Goal: Task Accomplishment & Management: Use online tool/utility

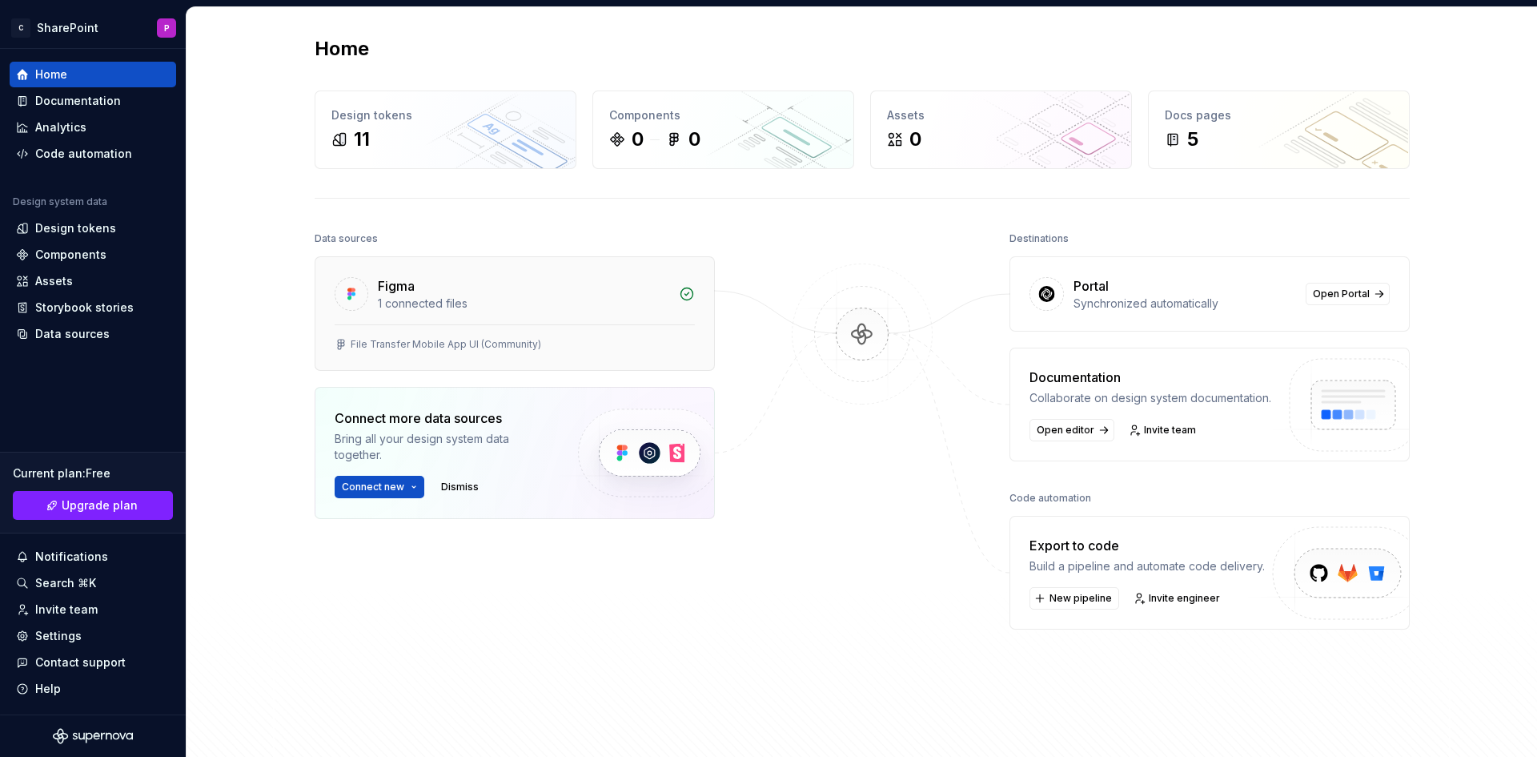
click at [584, 301] on div "1 connected files" at bounding box center [523, 303] width 291 height 16
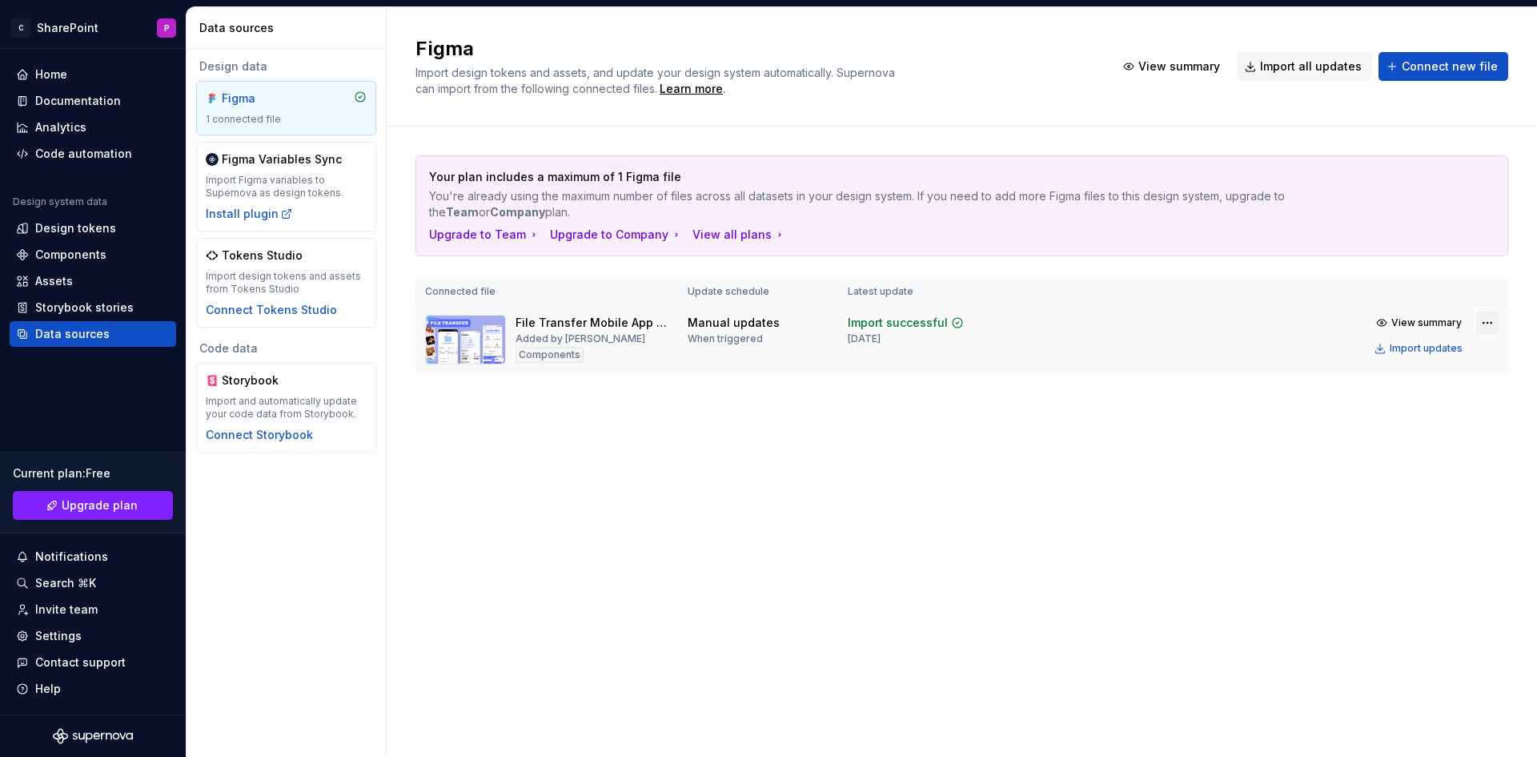
click at [1497, 316] on html "C SharePoint P Home Documentation Analytics Code automation Design system data …" at bounding box center [768, 378] width 1537 height 757
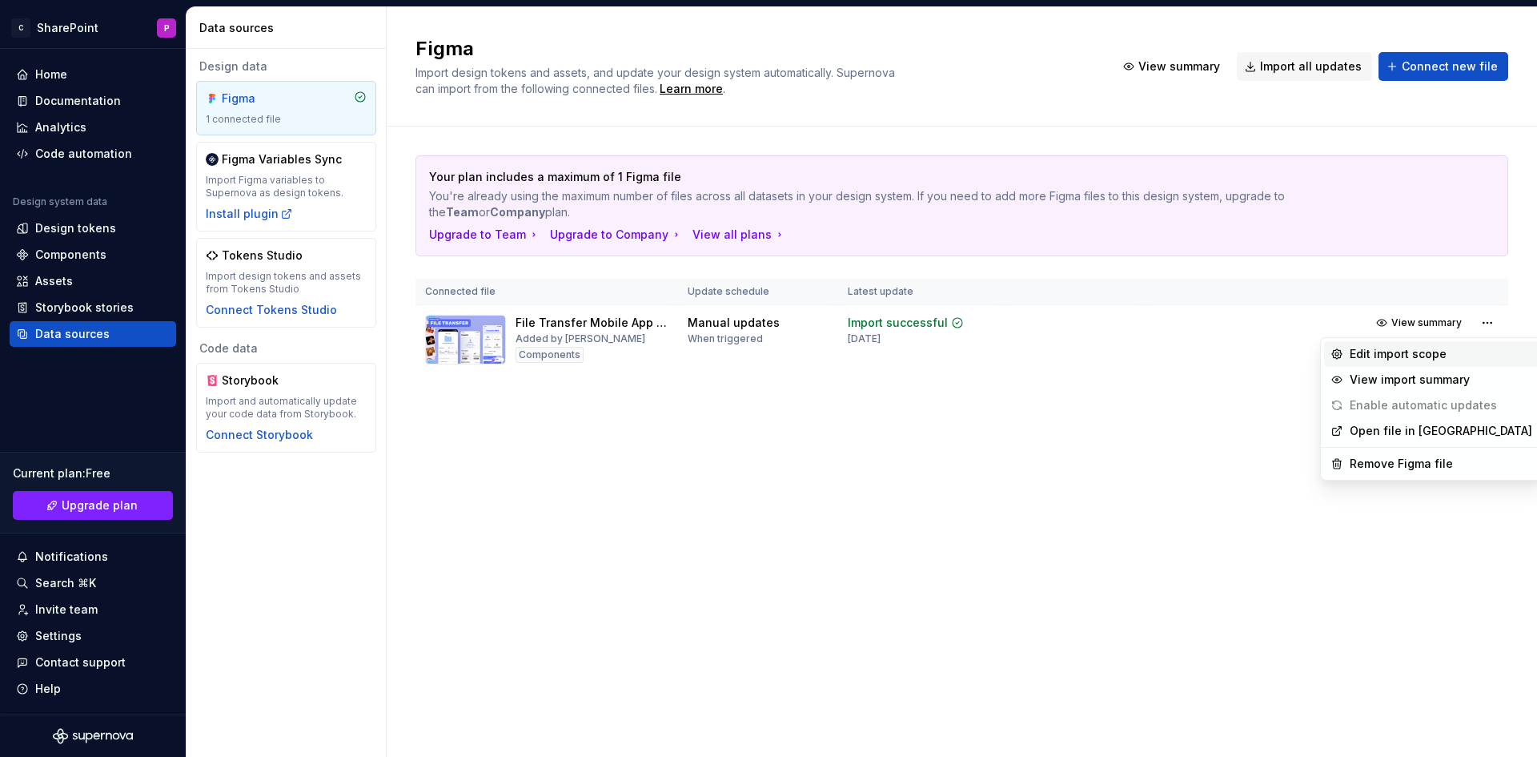
click at [1431, 356] on div "Edit import scope" at bounding box center [1441, 354] width 183 height 16
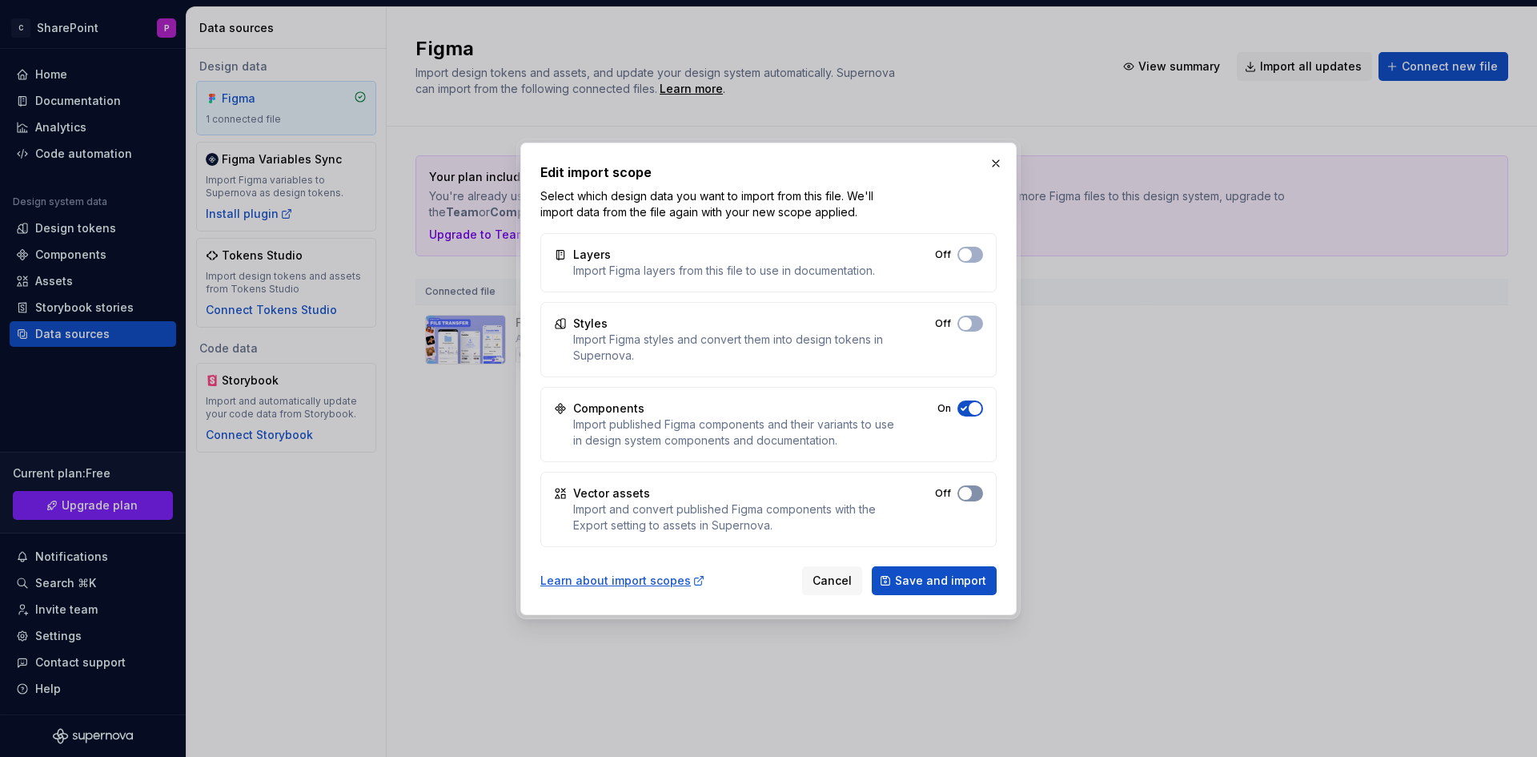
click at [964, 496] on span "button" at bounding box center [965, 493] width 13 height 13
click at [970, 322] on span "button" at bounding box center [965, 323] width 13 height 13
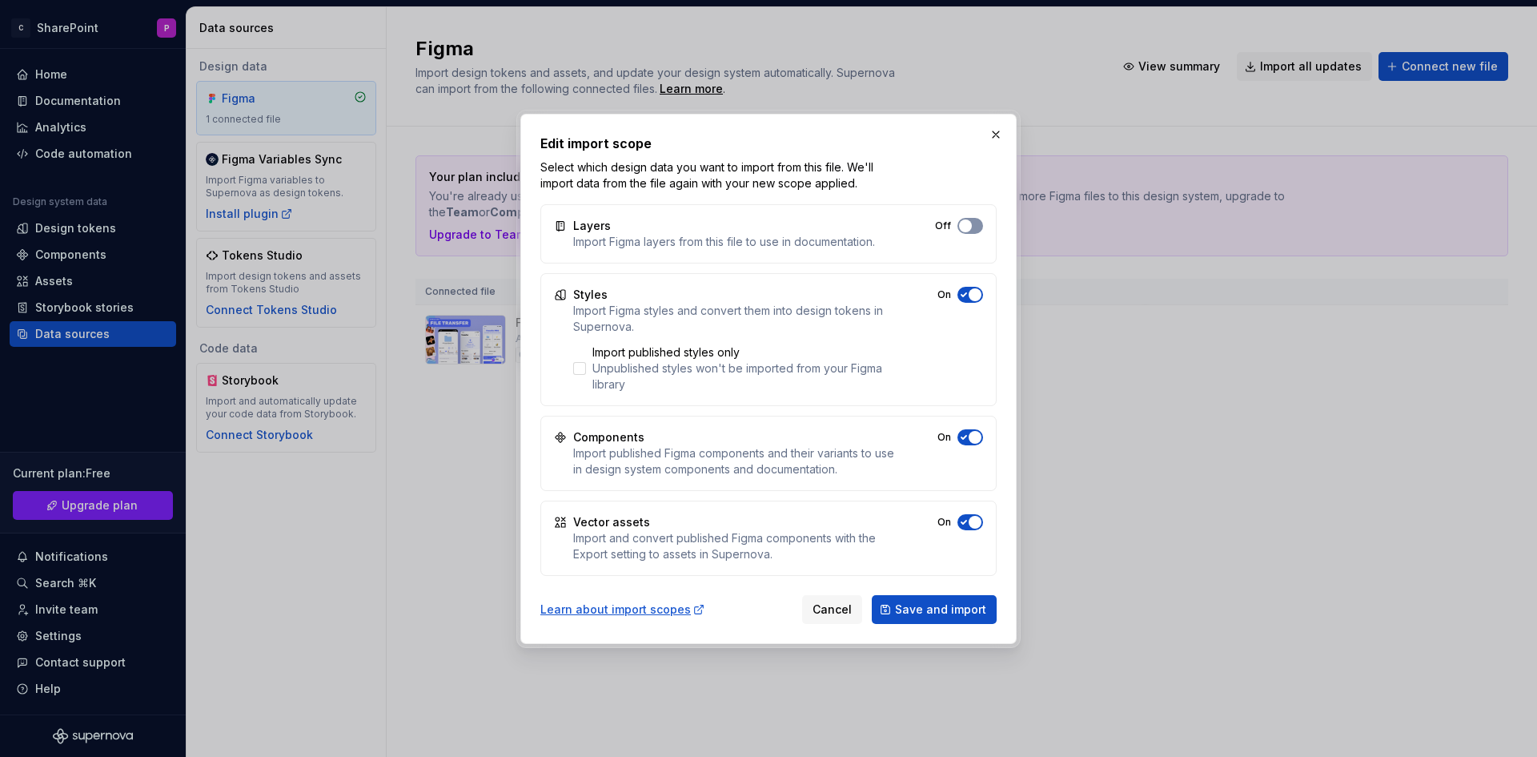
click at [970, 226] on span "button" at bounding box center [965, 225] width 13 height 13
click at [579, 366] on div at bounding box center [579, 368] width 13 height 13
click at [964, 612] on span "Save and import" at bounding box center [940, 609] width 91 height 16
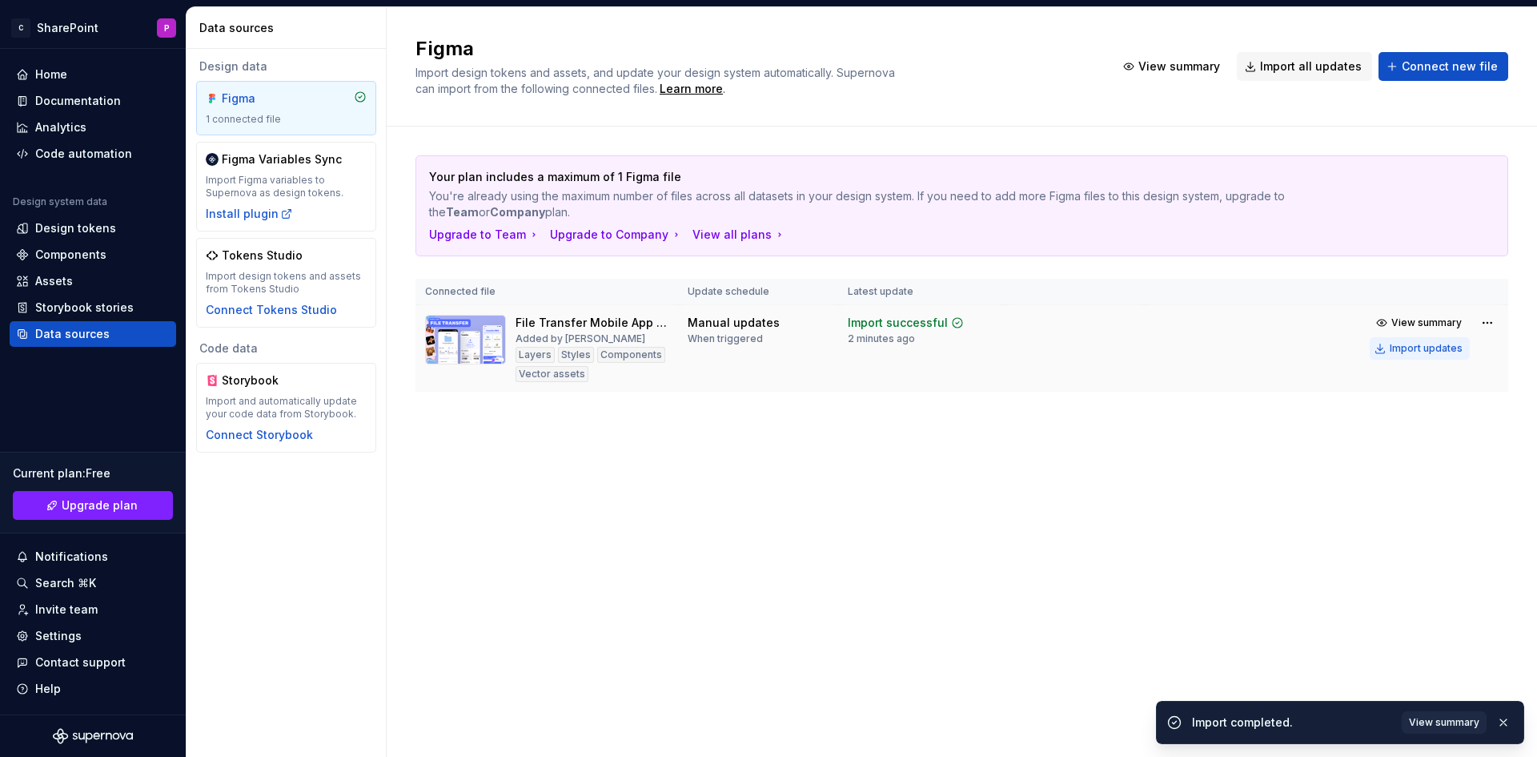
click at [1397, 345] on div "Import updates" at bounding box center [1426, 348] width 73 height 13
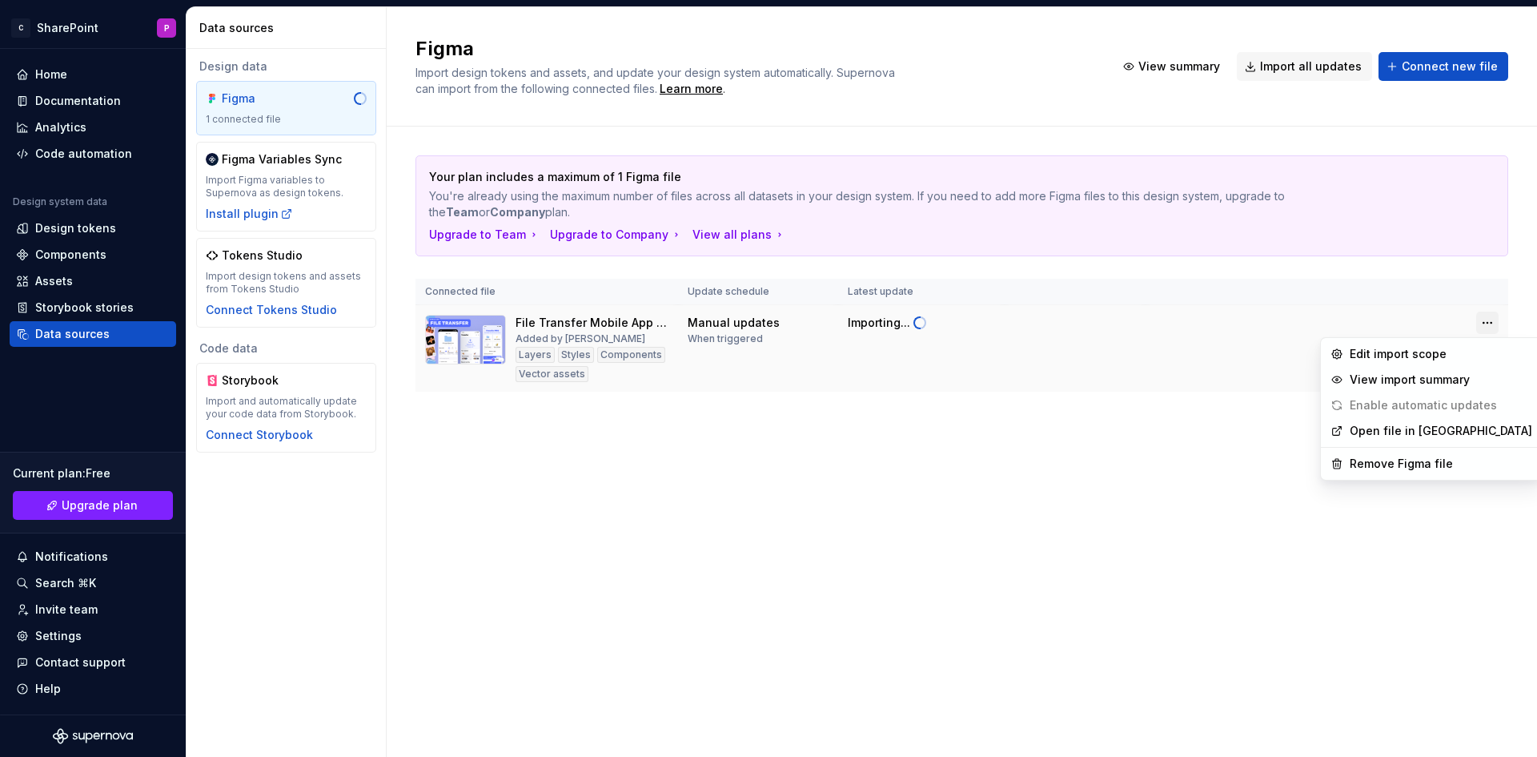
click at [1494, 325] on html "C SharePoint P Home Documentation Analytics Code automation Design system data …" at bounding box center [768, 378] width 1537 height 757
click at [1383, 356] on div "Edit import scope" at bounding box center [1441, 354] width 183 height 16
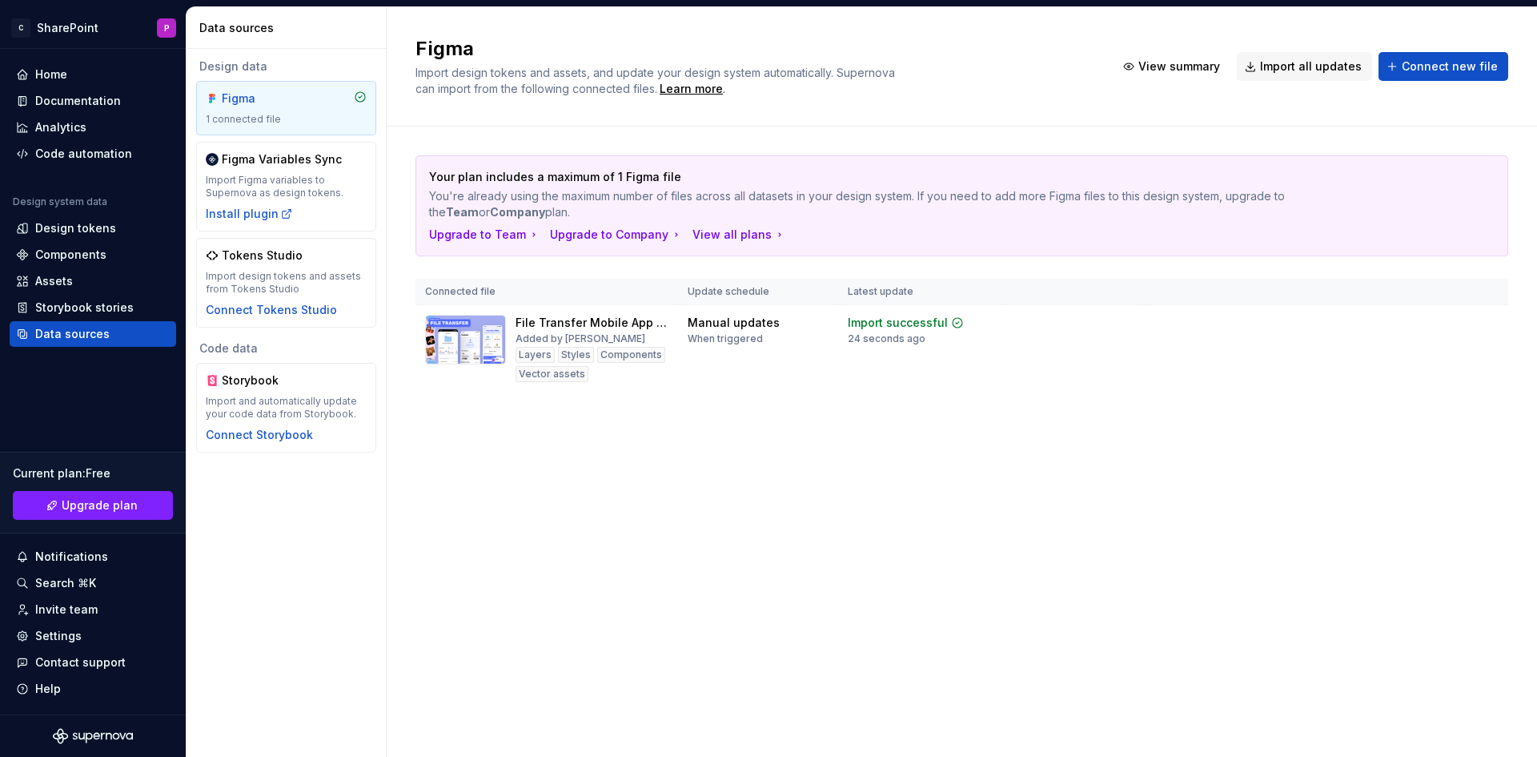
click at [1428, 325] on span "View summary" at bounding box center [1427, 322] width 70 height 13
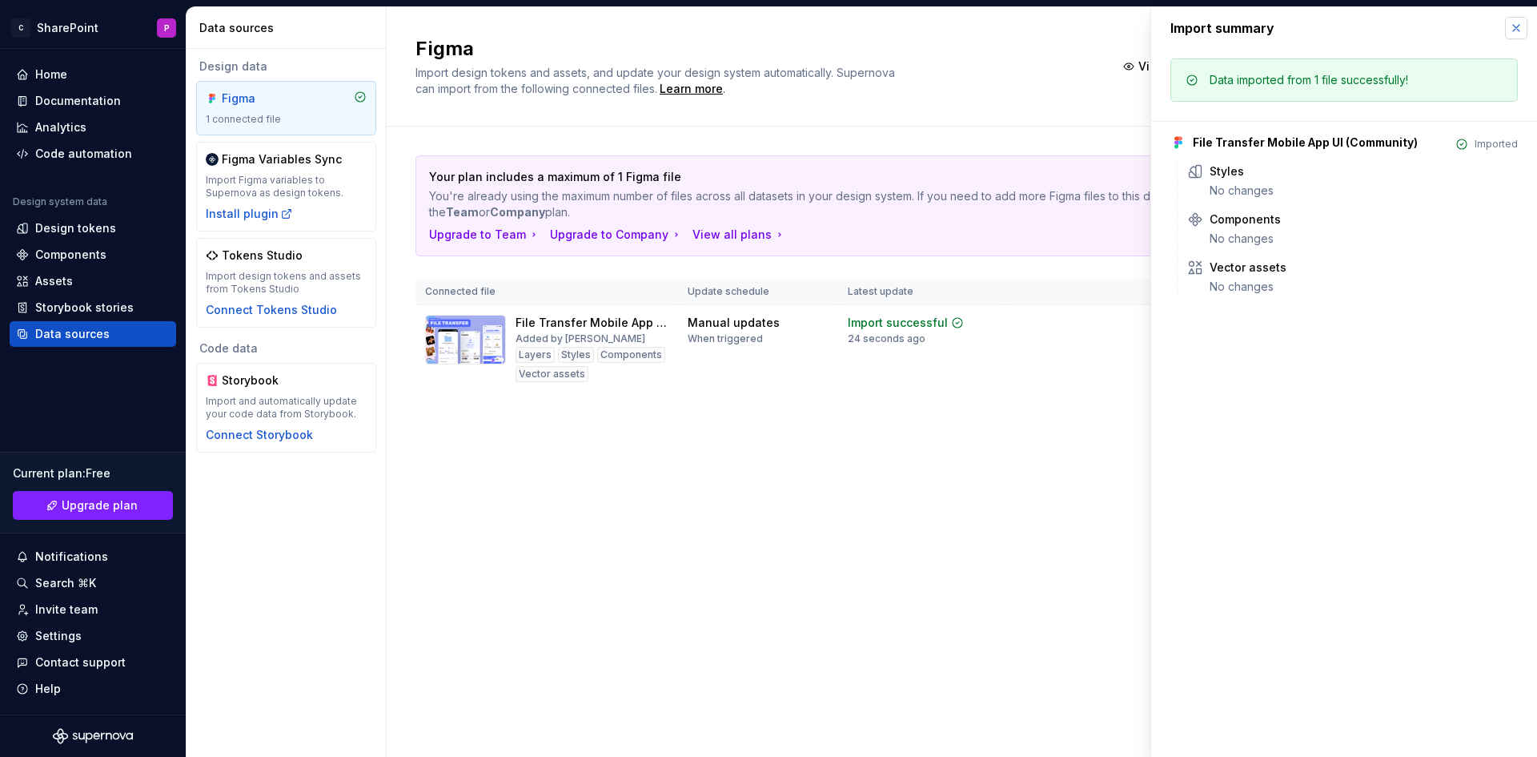
click at [1513, 27] on button "button" at bounding box center [1516, 28] width 22 height 22
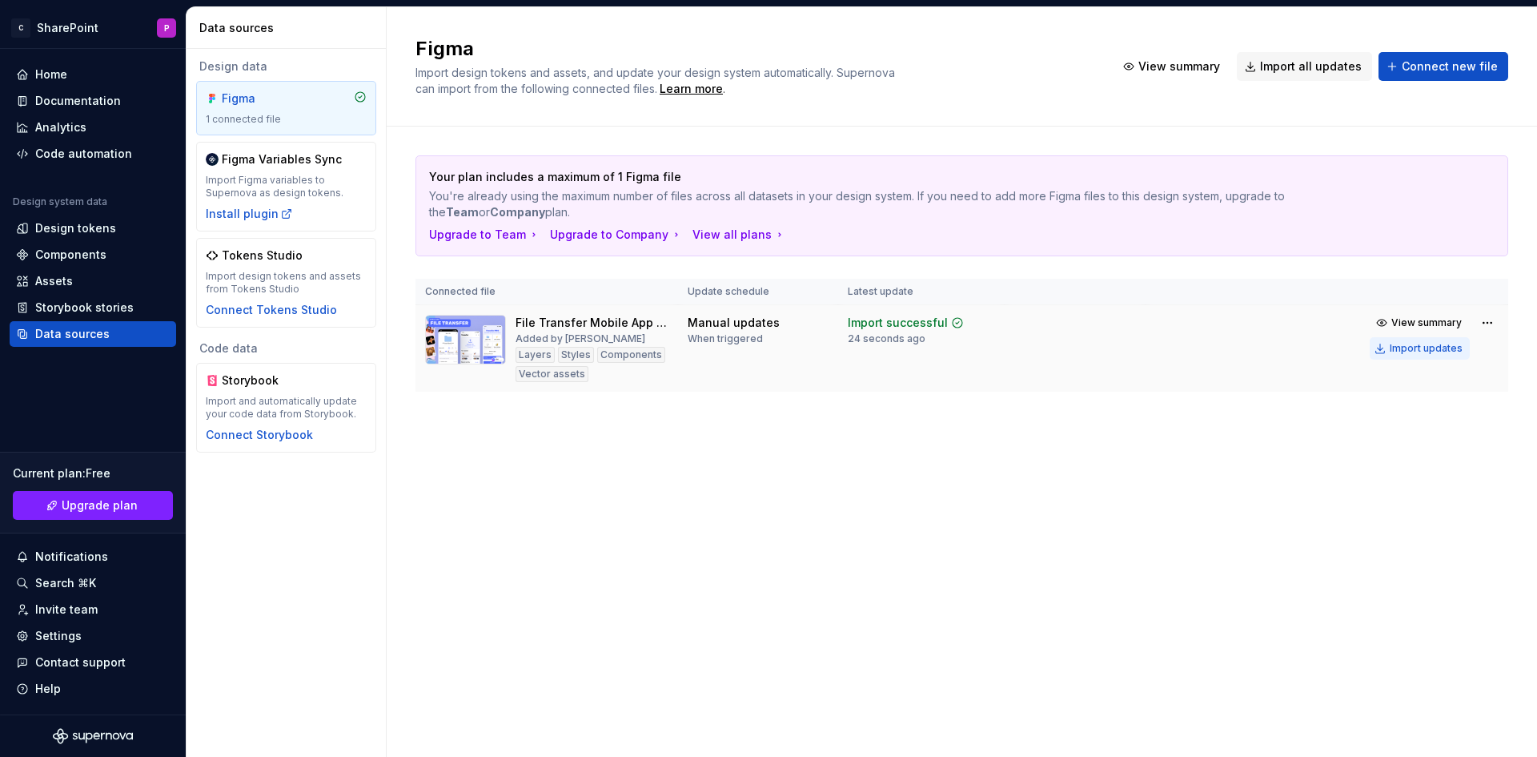
click at [1413, 343] on div "Import updates" at bounding box center [1426, 348] width 73 height 13
click at [1489, 322] on html "C SharePoint P Home Documentation Analytics Code automation Design system data …" at bounding box center [768, 378] width 1537 height 757
